Goal: Check status

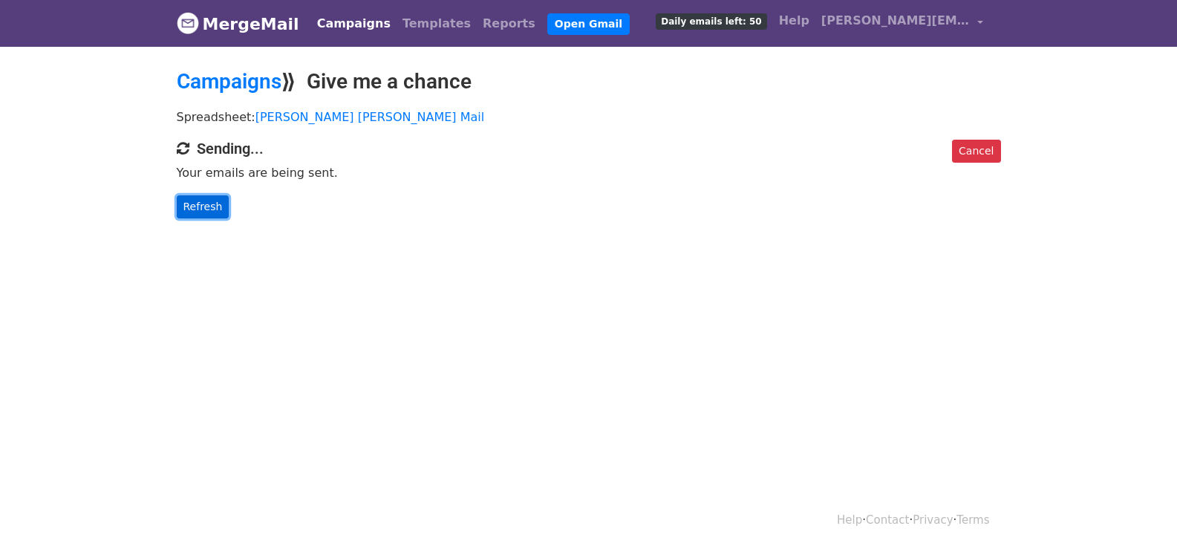
click at [192, 202] on link "Refresh" at bounding box center [203, 206] width 53 height 23
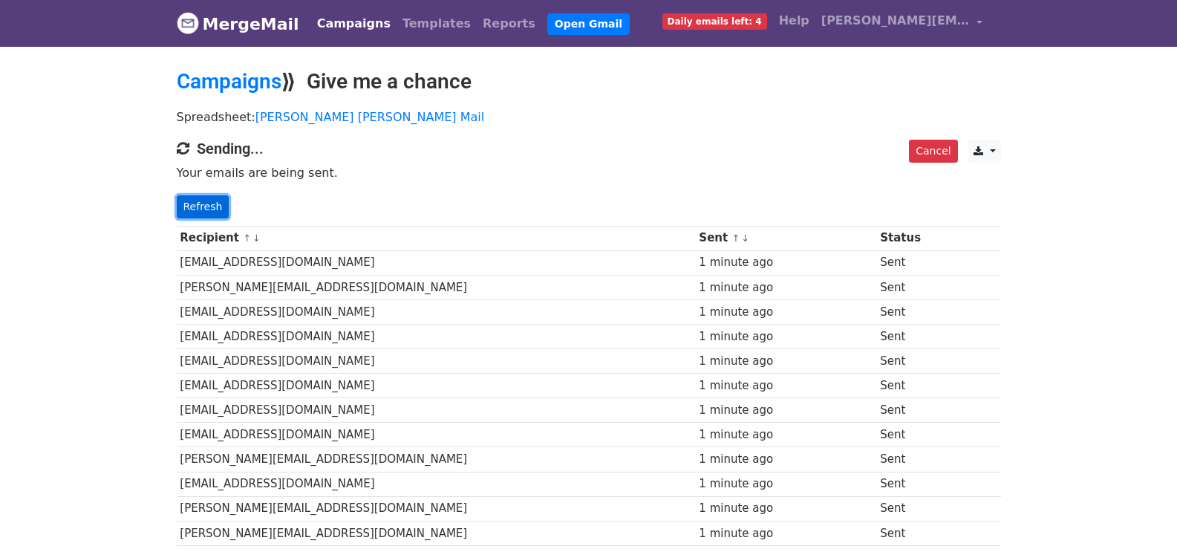
click at [204, 207] on link "Refresh" at bounding box center [203, 206] width 53 height 23
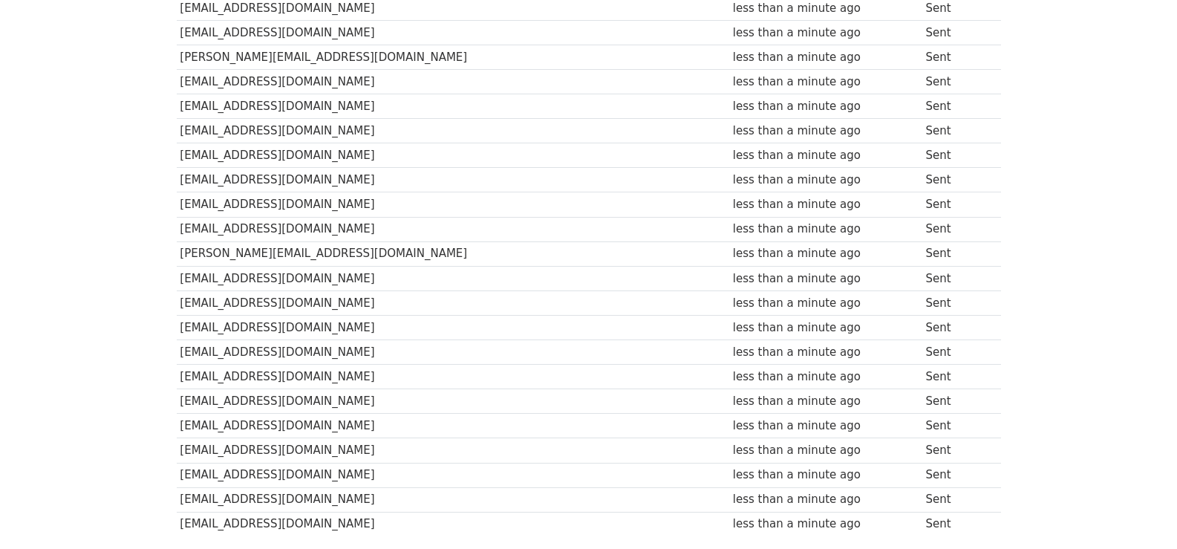
scroll to position [1035, 0]
